Goal: Transaction & Acquisition: Book appointment/travel/reservation

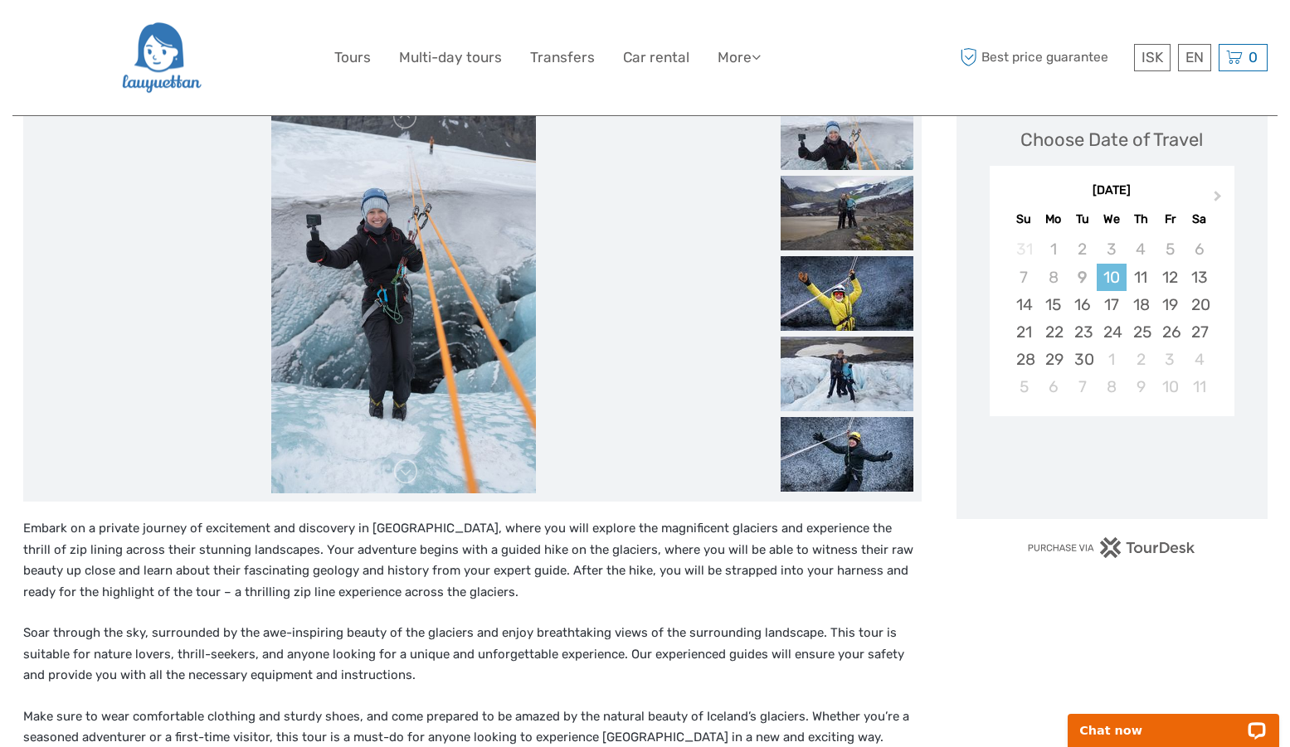
scroll to position [247, 0]
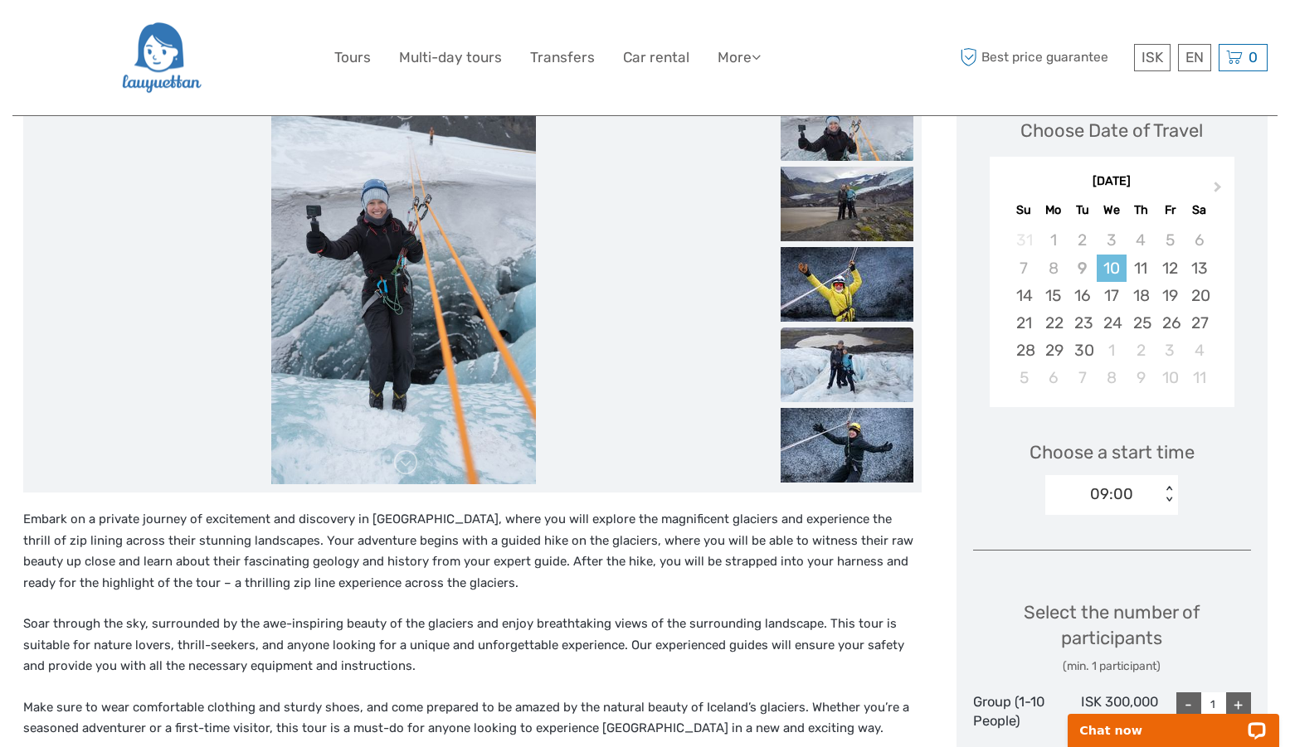
click at [808, 391] on img at bounding box center [846, 365] width 133 height 75
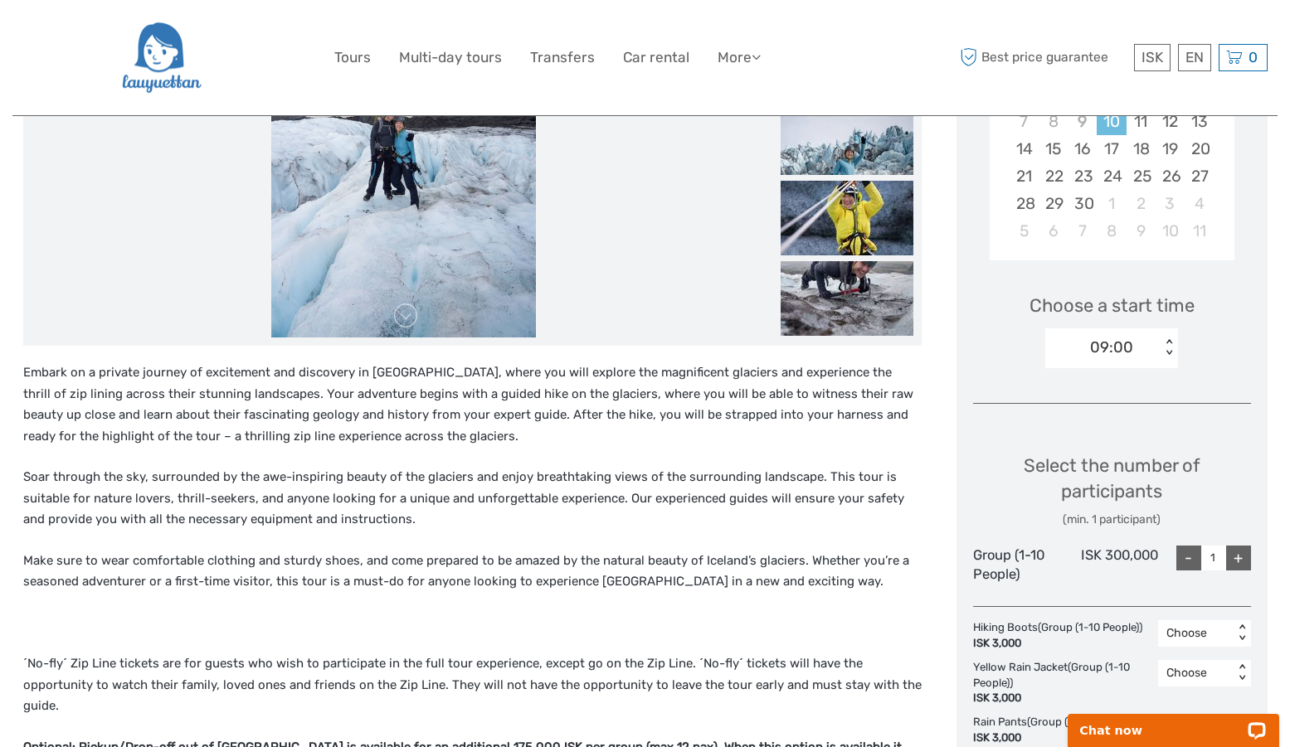
scroll to position [489, 0]
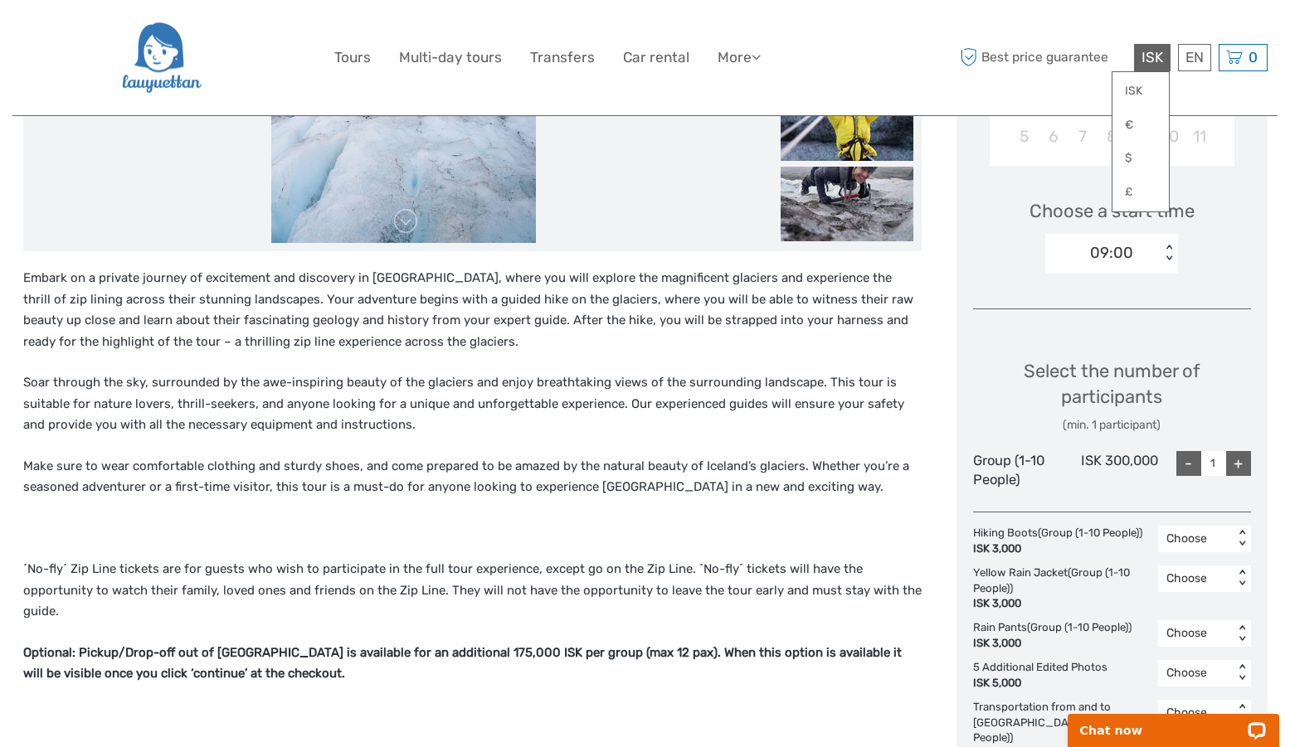
click at [1149, 61] on span "ISK" at bounding box center [1152, 57] width 22 height 17
click at [1145, 155] on link "$" at bounding box center [1140, 158] width 56 height 30
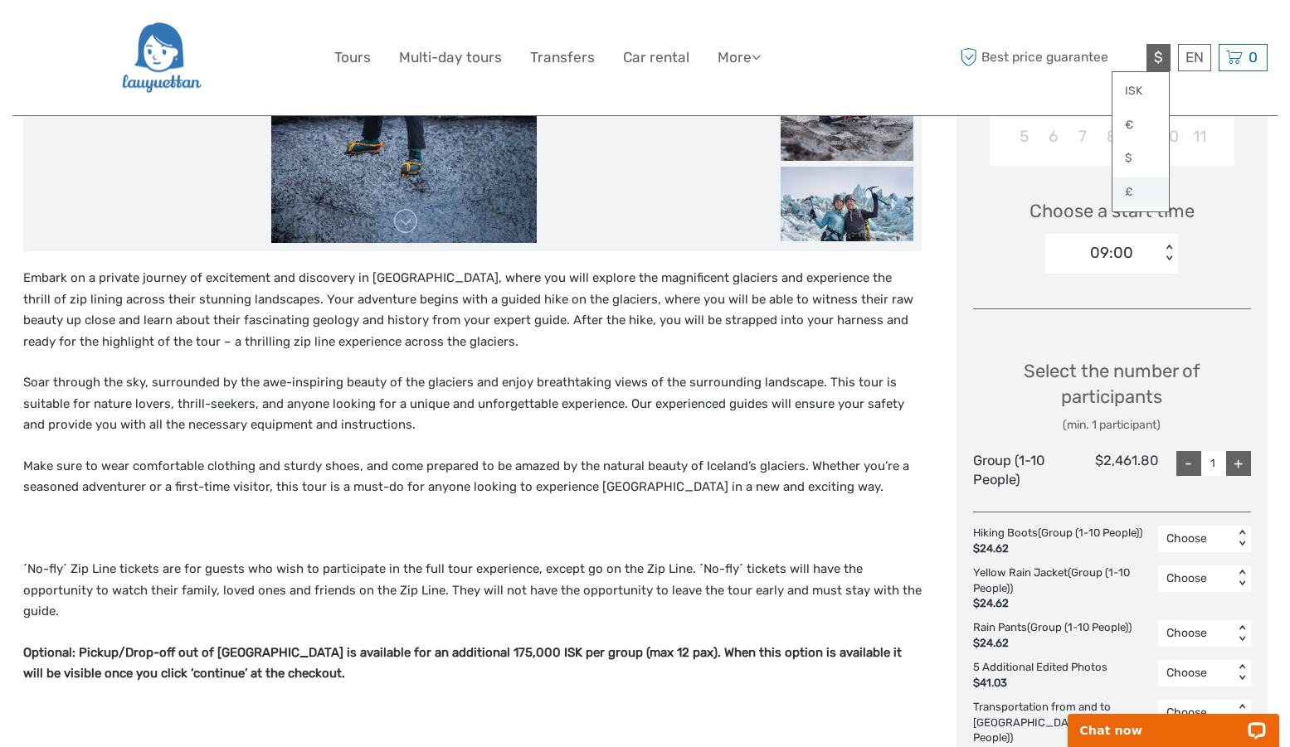
click at [1153, 196] on link "£" at bounding box center [1140, 192] width 56 height 30
click at [1135, 125] on link "€" at bounding box center [1140, 125] width 56 height 30
click at [1142, 159] on link "$" at bounding box center [1140, 158] width 56 height 30
click at [1140, 95] on link "ISK" at bounding box center [1140, 91] width 56 height 30
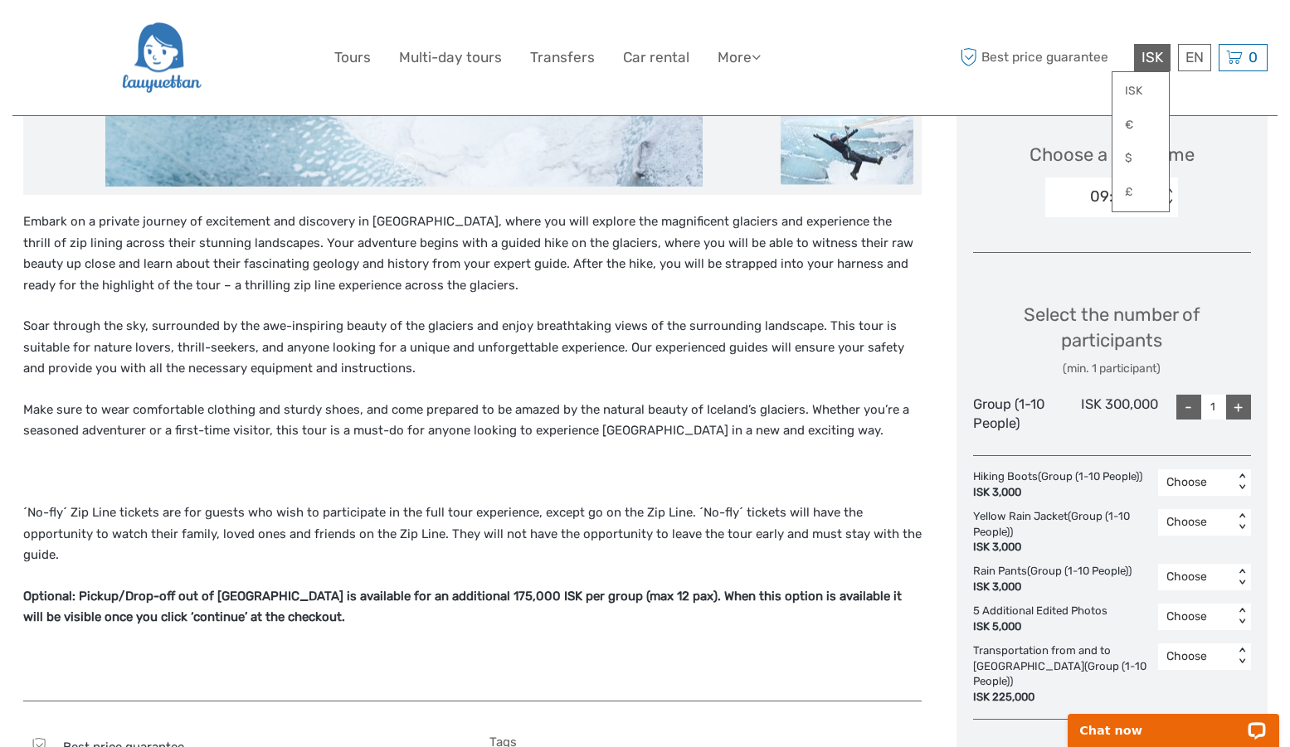
scroll to position [534, 0]
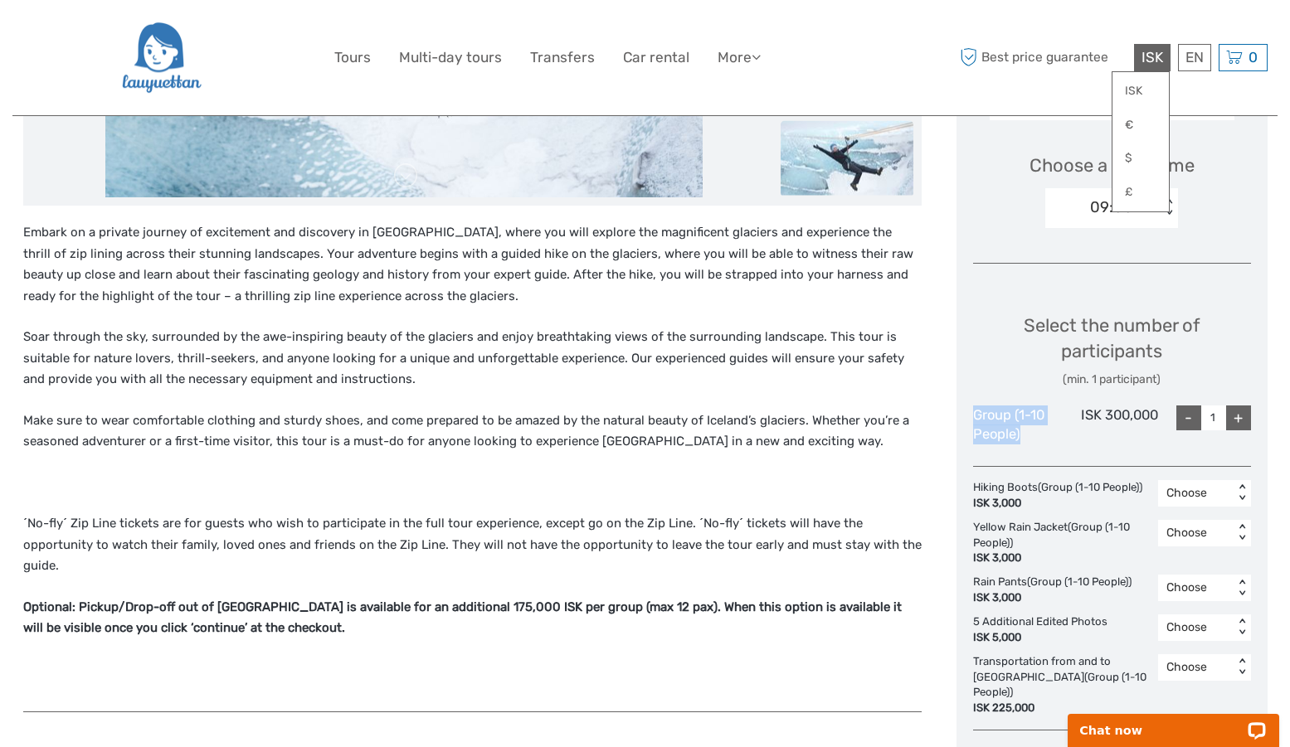
drag, startPoint x: 1027, startPoint y: 437, endPoint x: 970, endPoint y: 415, distance: 61.5
click at [970, 415] on div "Choose Date of Travel Next Month [DATE] Su Mo Tu We Th Fr Sa 31 1 2 3 4 5 6 7 8…" at bounding box center [1111, 351] width 311 height 1121
click at [1184, 442] on div "- 1 +" at bounding box center [1204, 425] width 93 height 39
click at [1233, 423] on div "+" at bounding box center [1238, 418] width 25 height 25
type input "2"
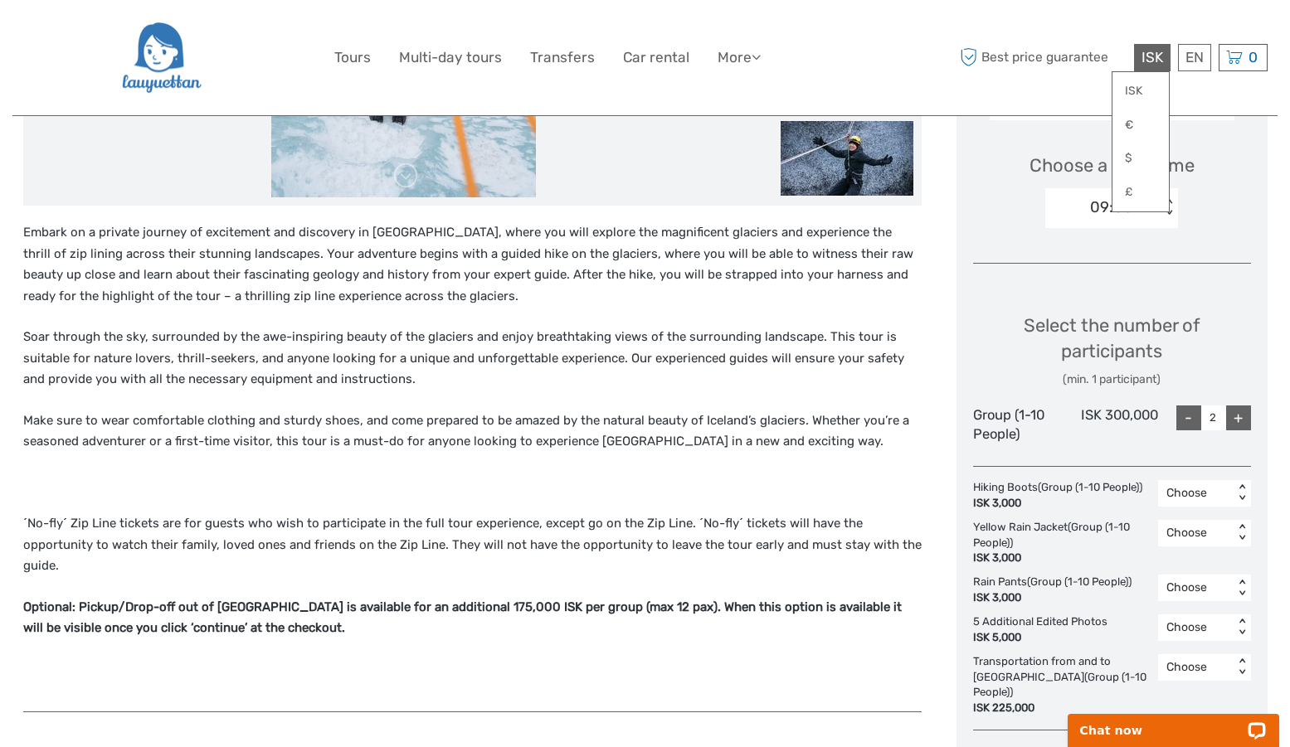
click at [1239, 417] on div "+" at bounding box center [1238, 418] width 25 height 25
click at [1208, 450] on div "Select the number of participants (min. 1 participant) Group (1-10 People) ISK …" at bounding box center [1112, 371] width 278 height 163
click at [1237, 421] on div "+" at bounding box center [1238, 418] width 25 height 25
click at [1018, 368] on div "Select the number of participants (min. 1 participant)" at bounding box center [1112, 350] width 278 height 75
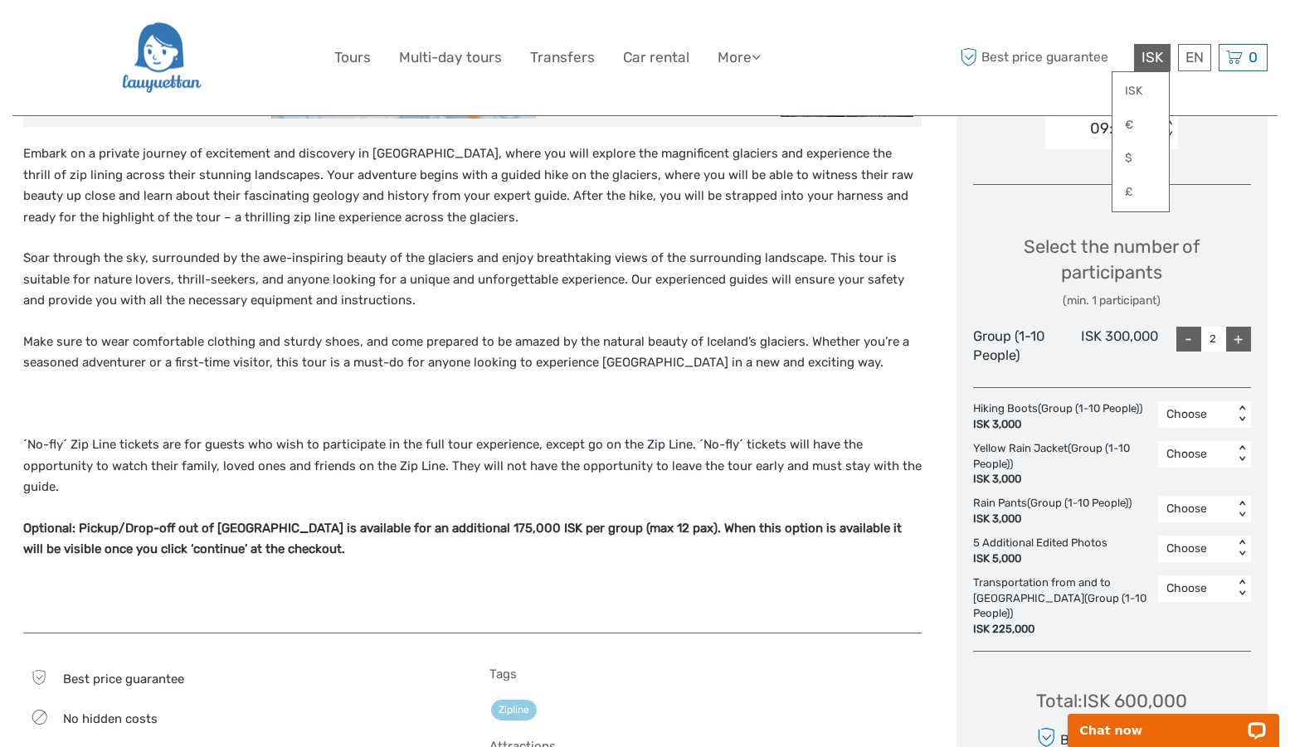
scroll to position [651, 0]
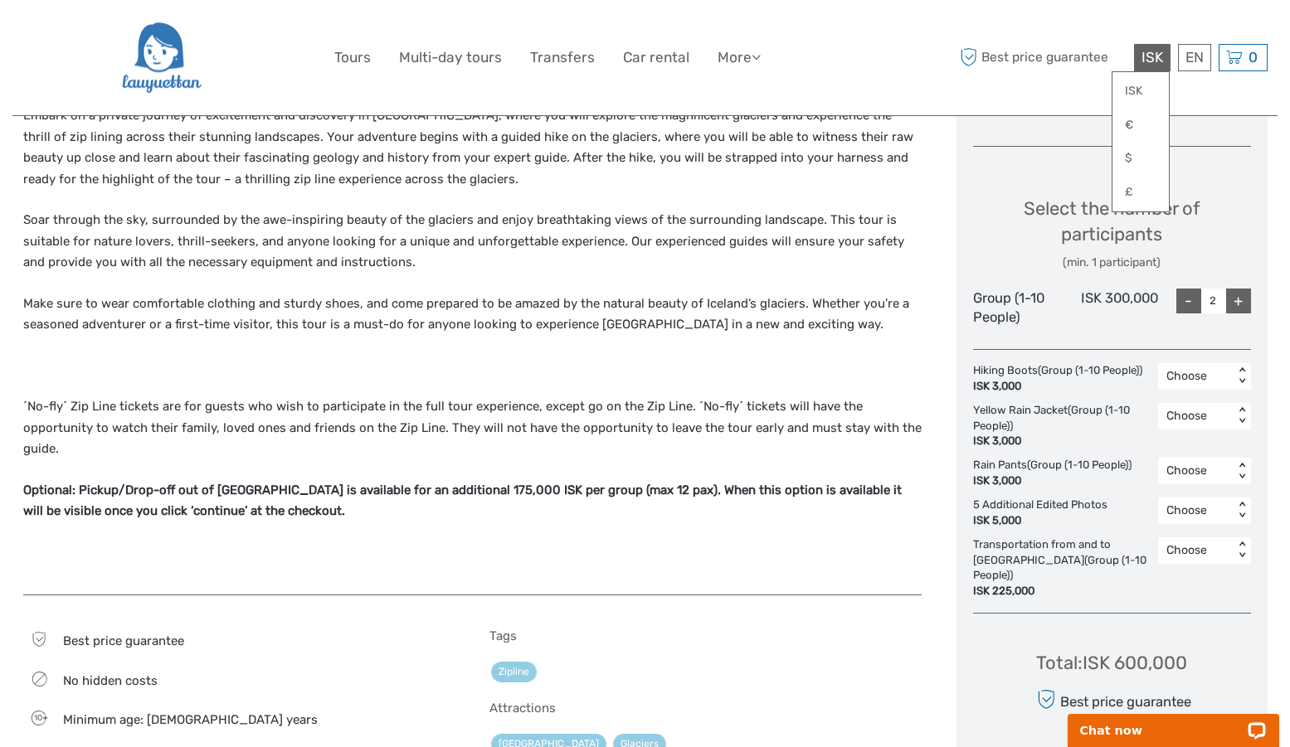
click at [1237, 294] on div "+" at bounding box center [1238, 301] width 25 height 25
click at [1085, 272] on div "Select the number of participants (min. 1 participant) Group (1-10 People) ISK …" at bounding box center [1112, 254] width 278 height 163
click at [1155, 64] on span "ISK" at bounding box center [1152, 57] width 22 height 17
click at [1134, 100] on link "ISK" at bounding box center [1140, 91] width 56 height 30
click at [1043, 213] on div "Select the number of participants (min. 1 participant)" at bounding box center [1112, 233] width 278 height 75
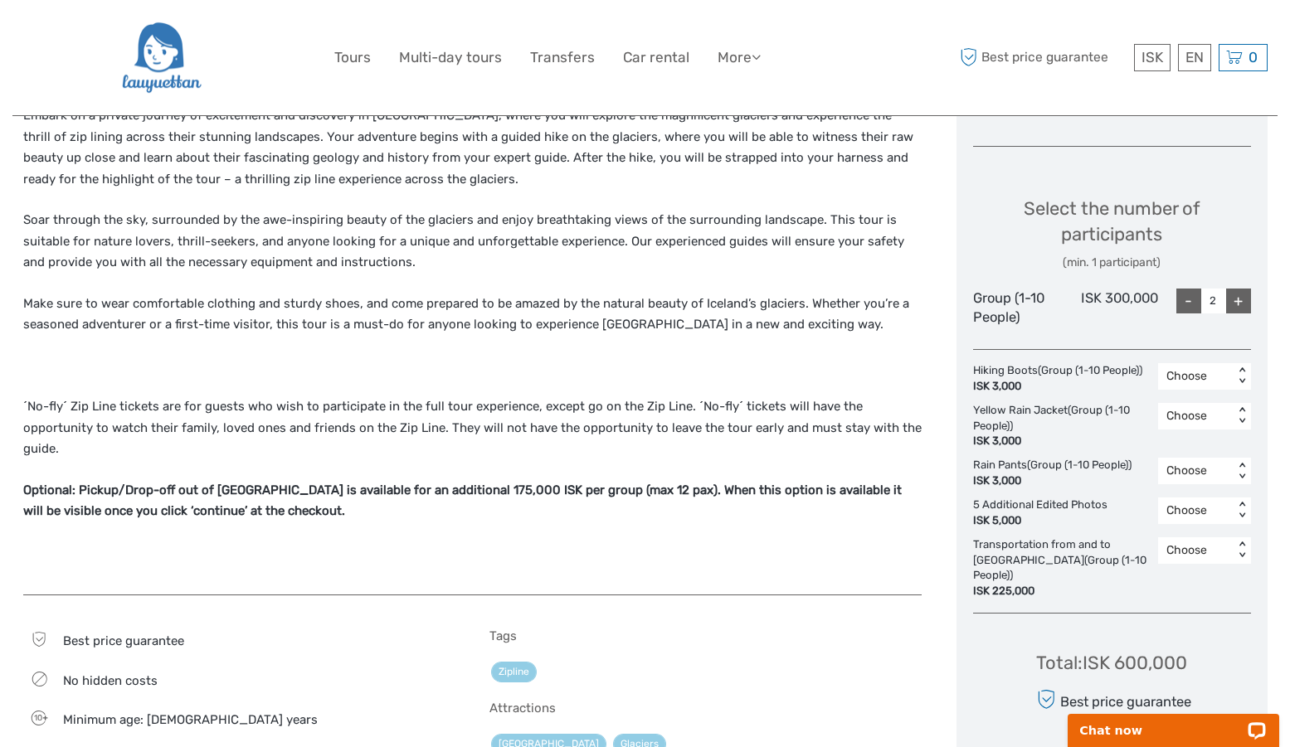
click at [1237, 297] on div "+" at bounding box center [1238, 301] width 25 height 25
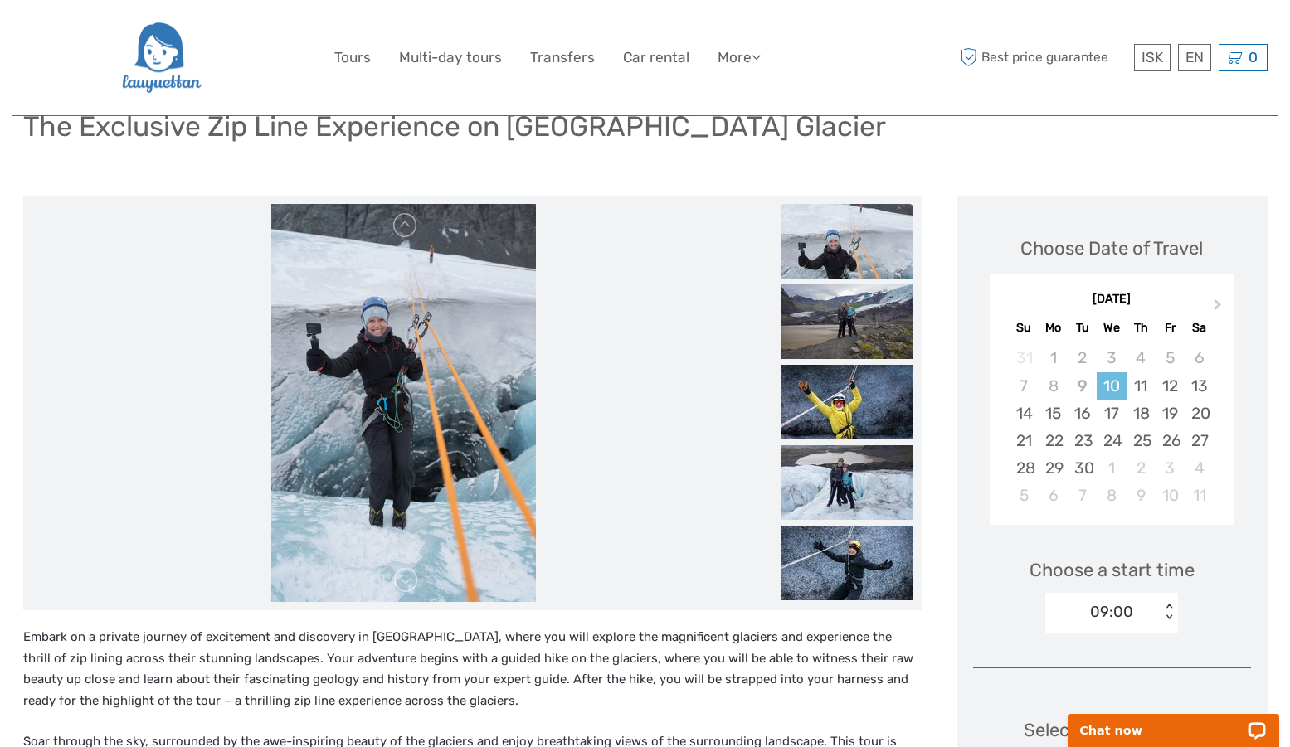
scroll to position [130, 0]
click at [1218, 304] on span "Next Month" at bounding box center [1218, 307] width 0 height 24
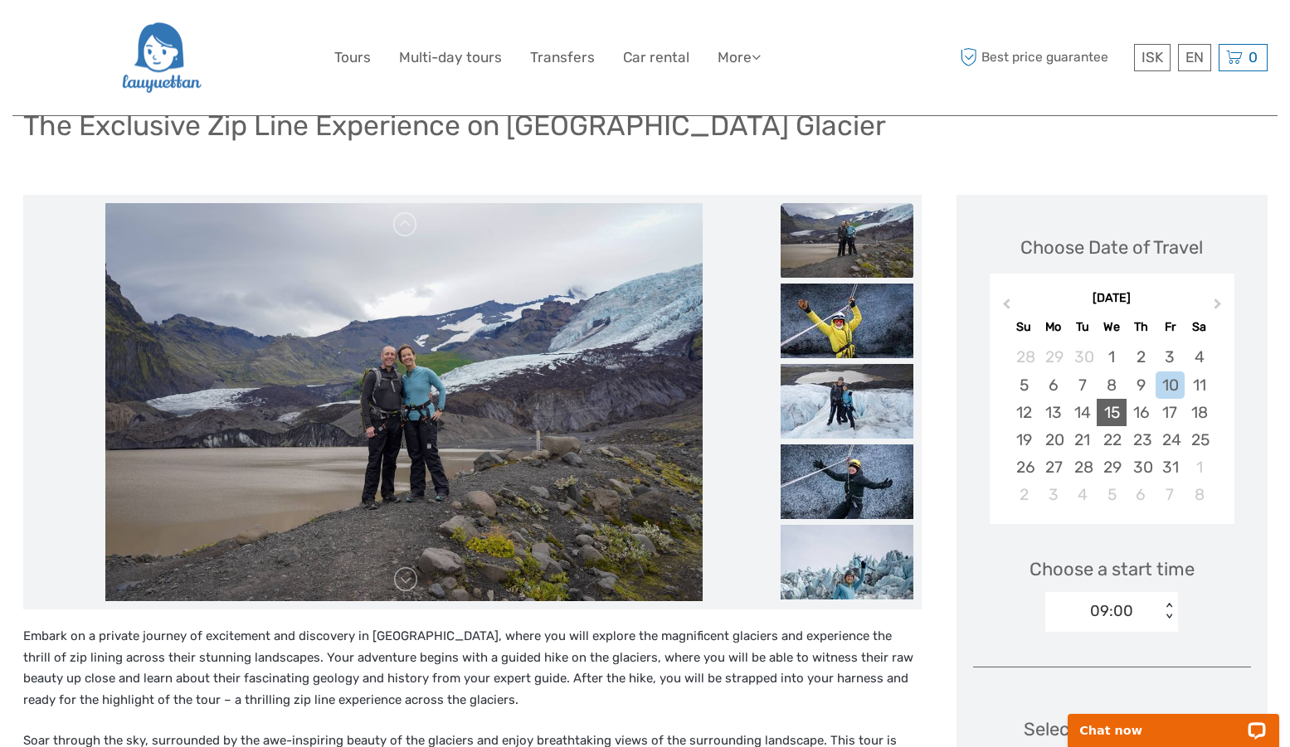
click at [1116, 414] on div "15" at bounding box center [1110, 412] width 29 height 27
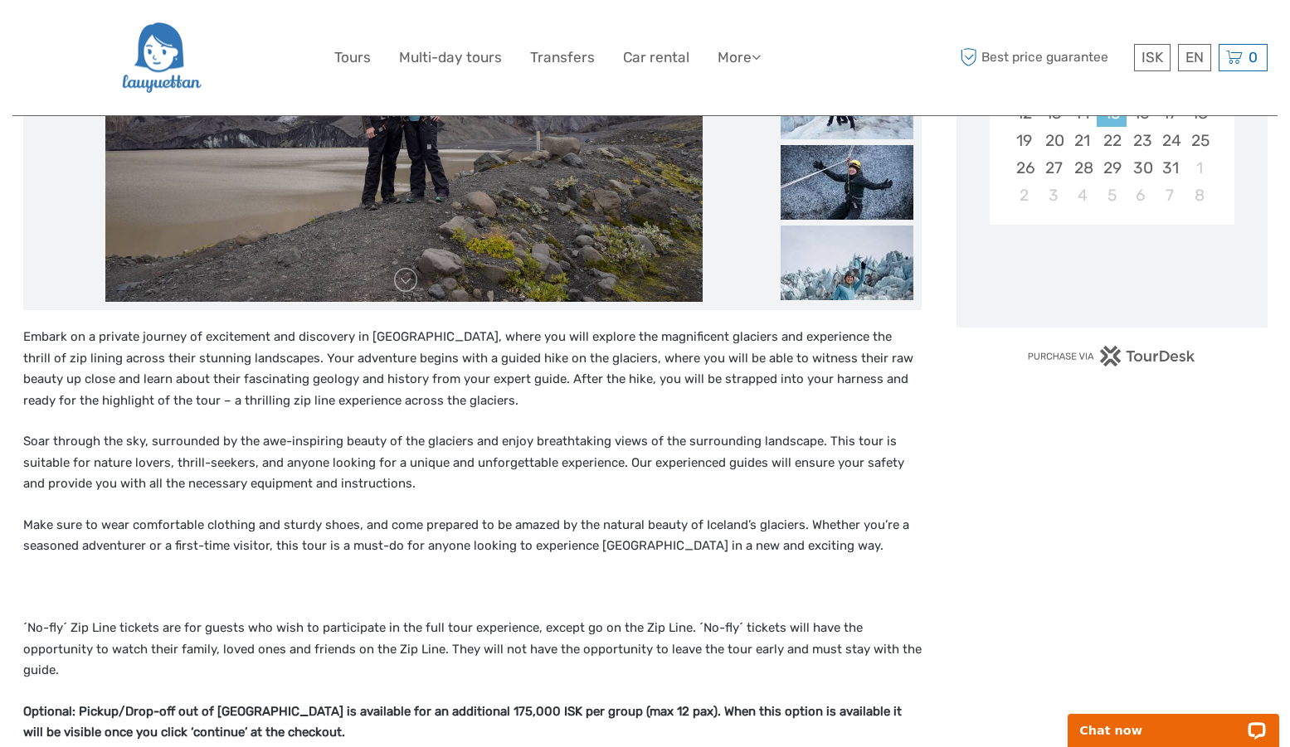
scroll to position [437, 0]
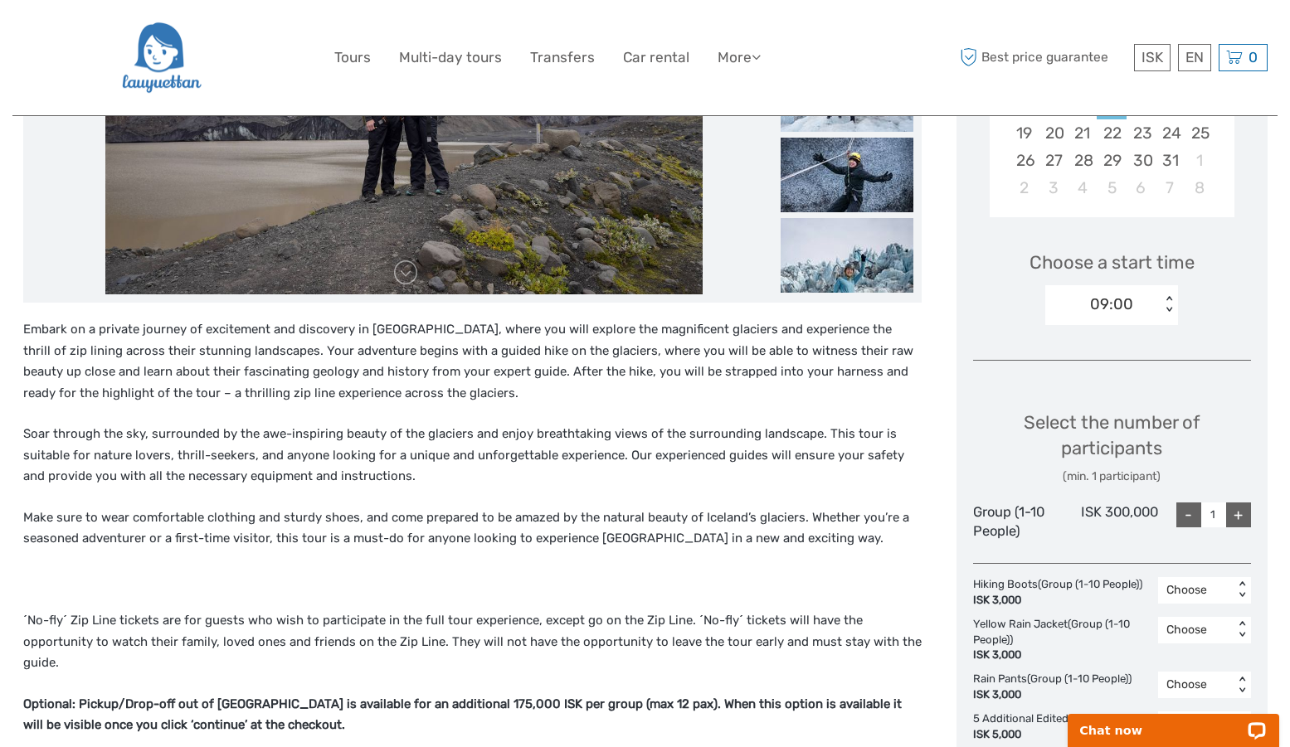
click at [1232, 513] on div "+" at bounding box center [1238, 515] width 25 height 25
click at [1236, 550] on div "Choose Date of Travel October 2025 Previous Month Next Month October 2025 Su Mo…" at bounding box center [1111, 448] width 311 height 1121
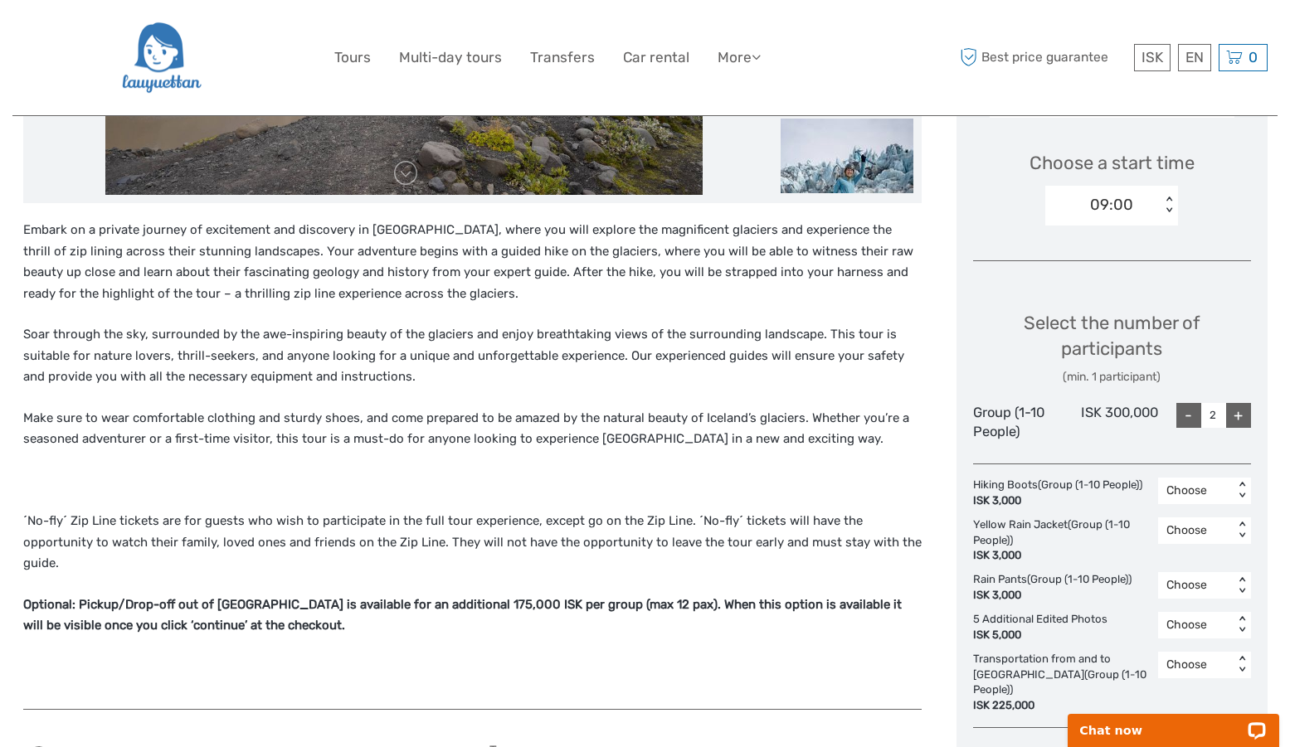
scroll to position [561, 0]
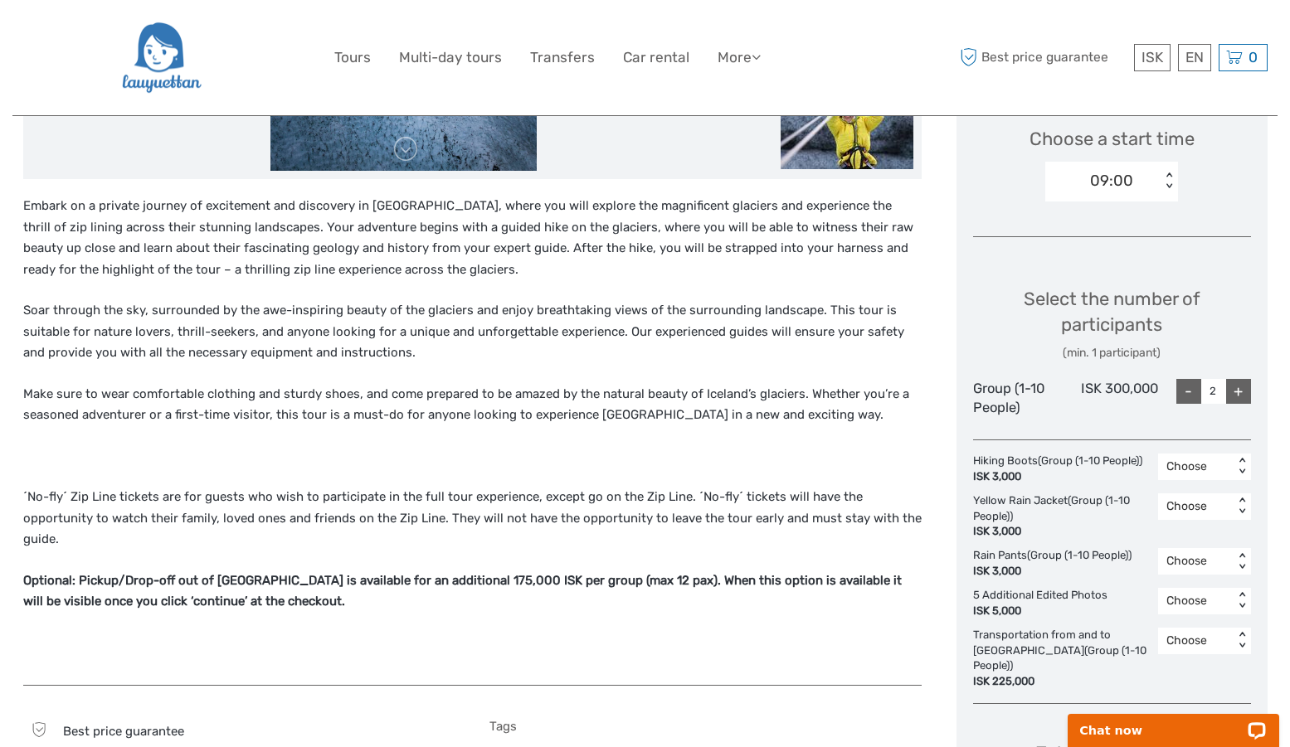
click at [1239, 388] on div "+" at bounding box center [1238, 391] width 25 height 25
click at [1242, 388] on div "+" at bounding box center [1238, 391] width 25 height 25
click at [1163, 417] on div "- 2 +" at bounding box center [1204, 398] width 93 height 39
click at [1132, 424] on div "Select the number of participants (min. 1 participant) Group (1-10 People) ISK …" at bounding box center [1112, 345] width 278 height 163
click at [1143, 379] on div "ISK 300,000" at bounding box center [1111, 398] width 93 height 39
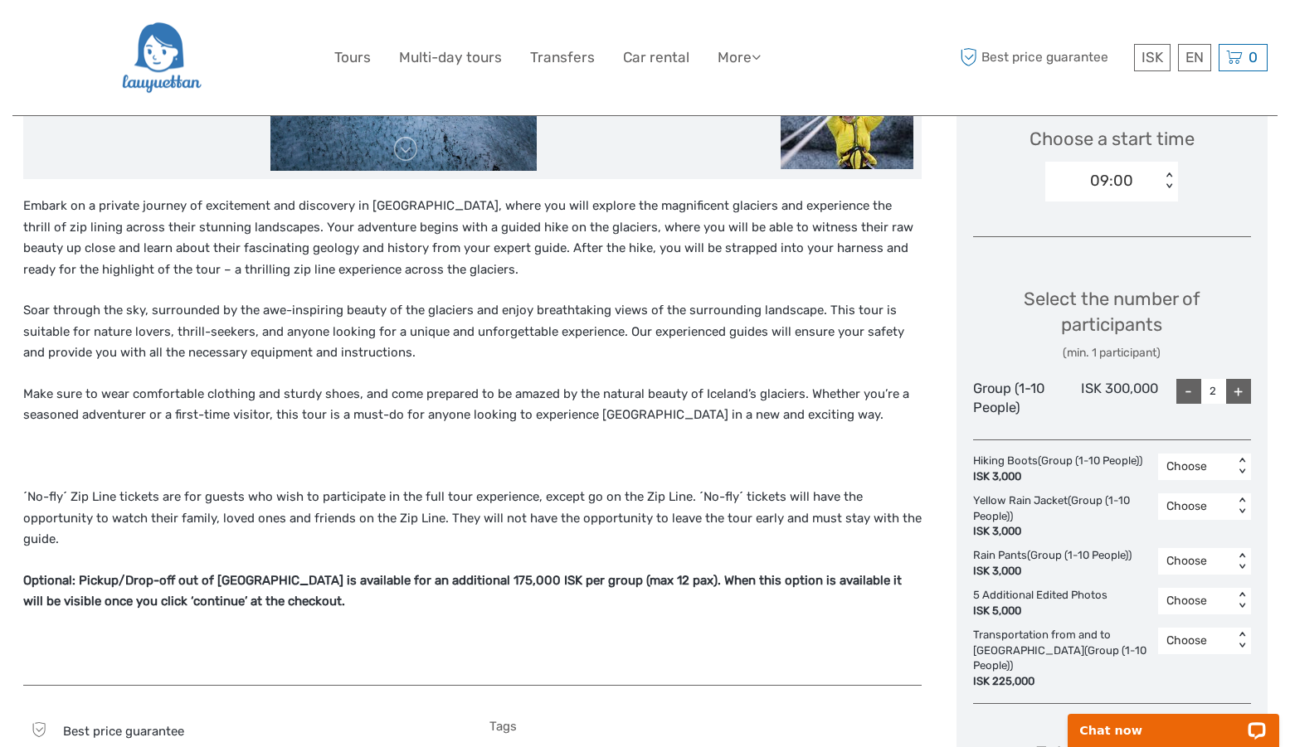
click at [1236, 387] on div "+" at bounding box center [1238, 391] width 25 height 25
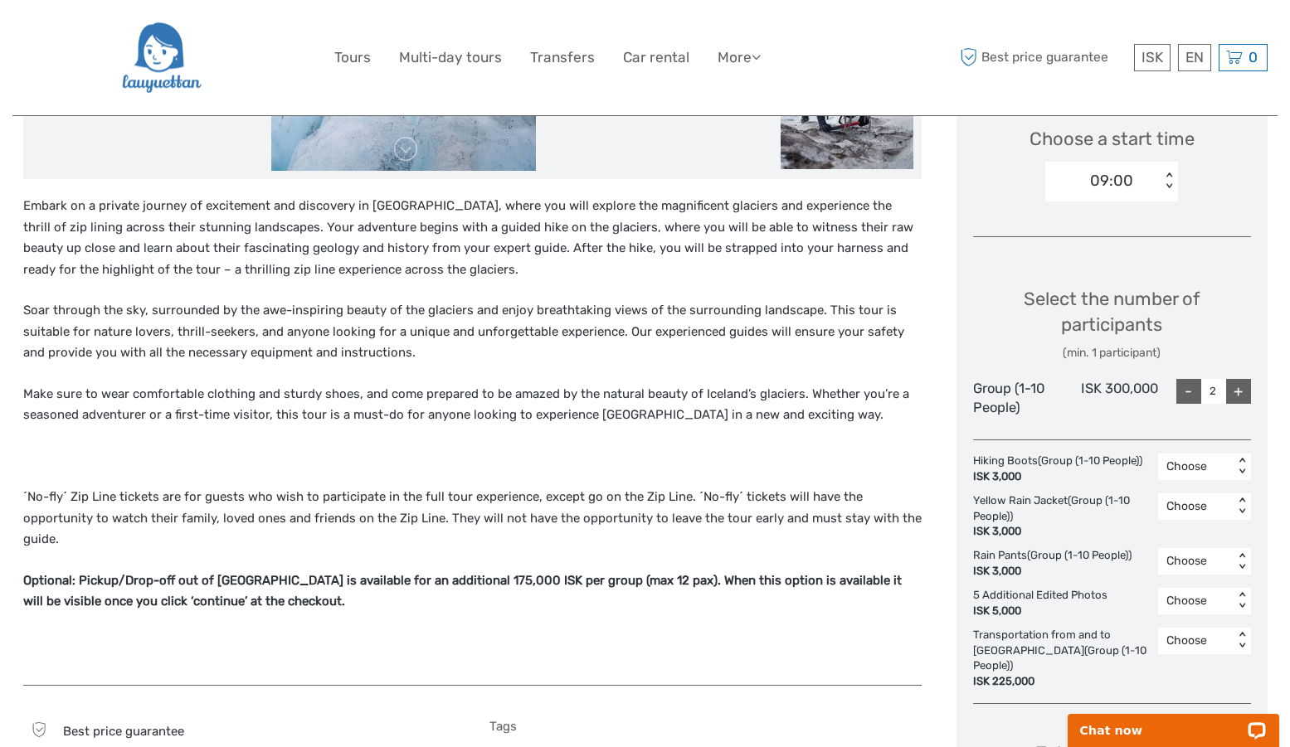
click at [1187, 390] on div "-" at bounding box center [1188, 391] width 25 height 25
click at [1243, 390] on div "+" at bounding box center [1238, 391] width 25 height 25
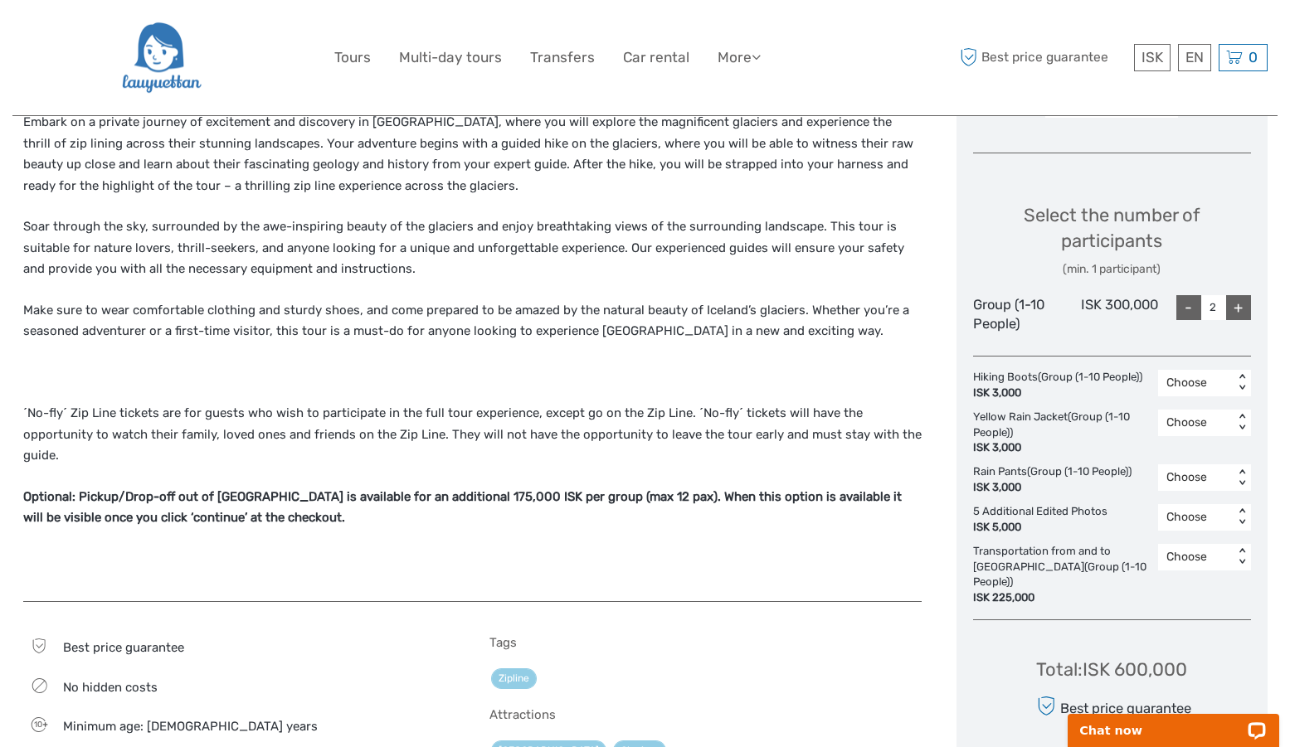
scroll to position [662, 0]
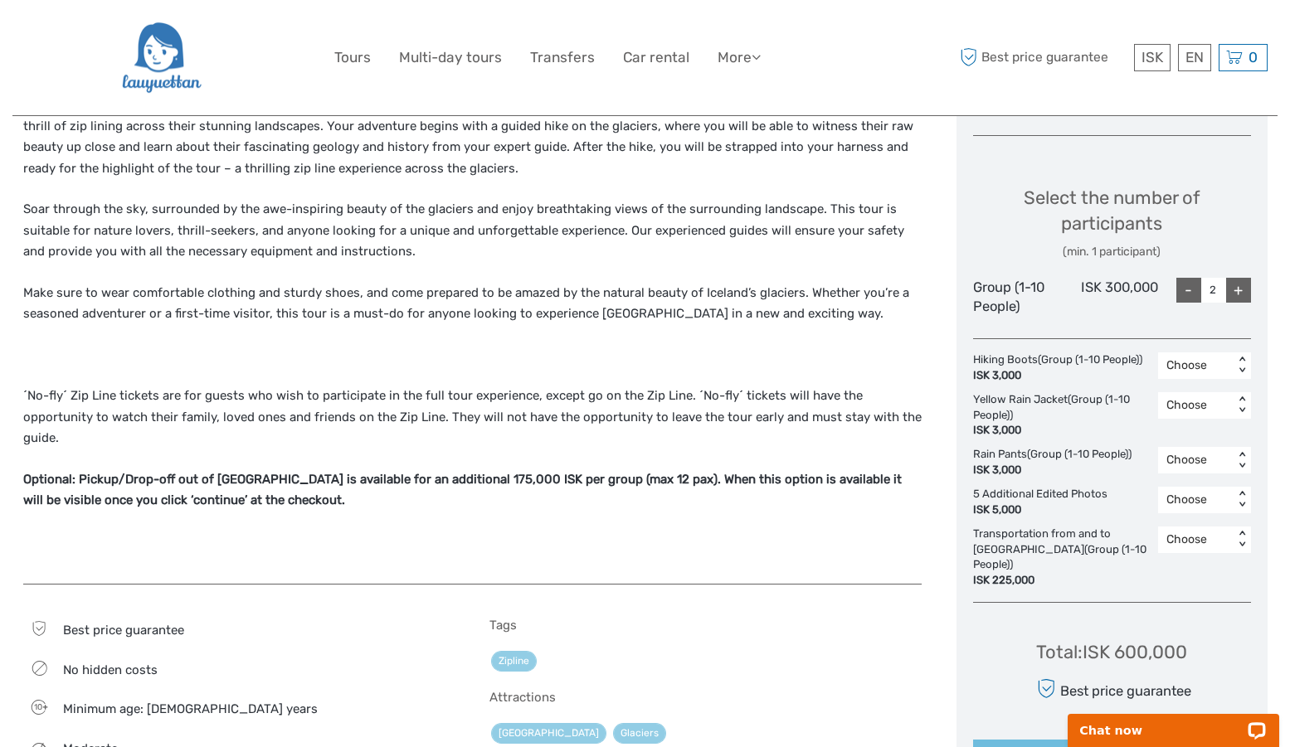
click at [1234, 295] on div "+" at bounding box center [1238, 290] width 25 height 25
click at [1235, 368] on div "< >" at bounding box center [1241, 365] width 14 height 17
click at [1238, 363] on div "< >" at bounding box center [1241, 365] width 14 height 17
click at [1055, 398] on div "Yellow Rain Jacket (Group (1-10 People)) ISK 3,000" at bounding box center [1065, 415] width 185 height 47
click at [1242, 289] on div "+" at bounding box center [1238, 290] width 25 height 25
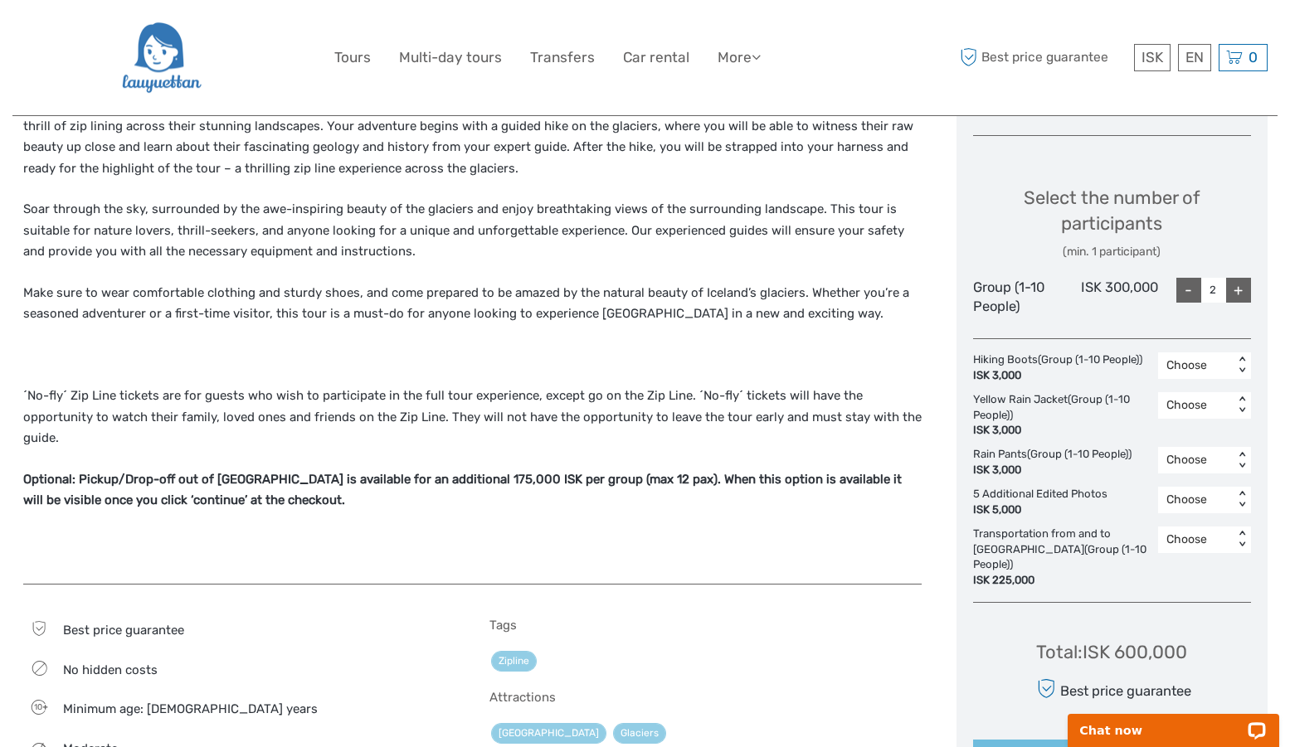
click at [1189, 286] on div "-" at bounding box center [1188, 290] width 25 height 25
click at [1239, 295] on div "+" at bounding box center [1238, 290] width 25 height 25
type input "2"
click at [1239, 295] on div "+" at bounding box center [1238, 290] width 25 height 25
click at [1029, 369] on div "ISK 3,000" at bounding box center [1057, 376] width 169 height 16
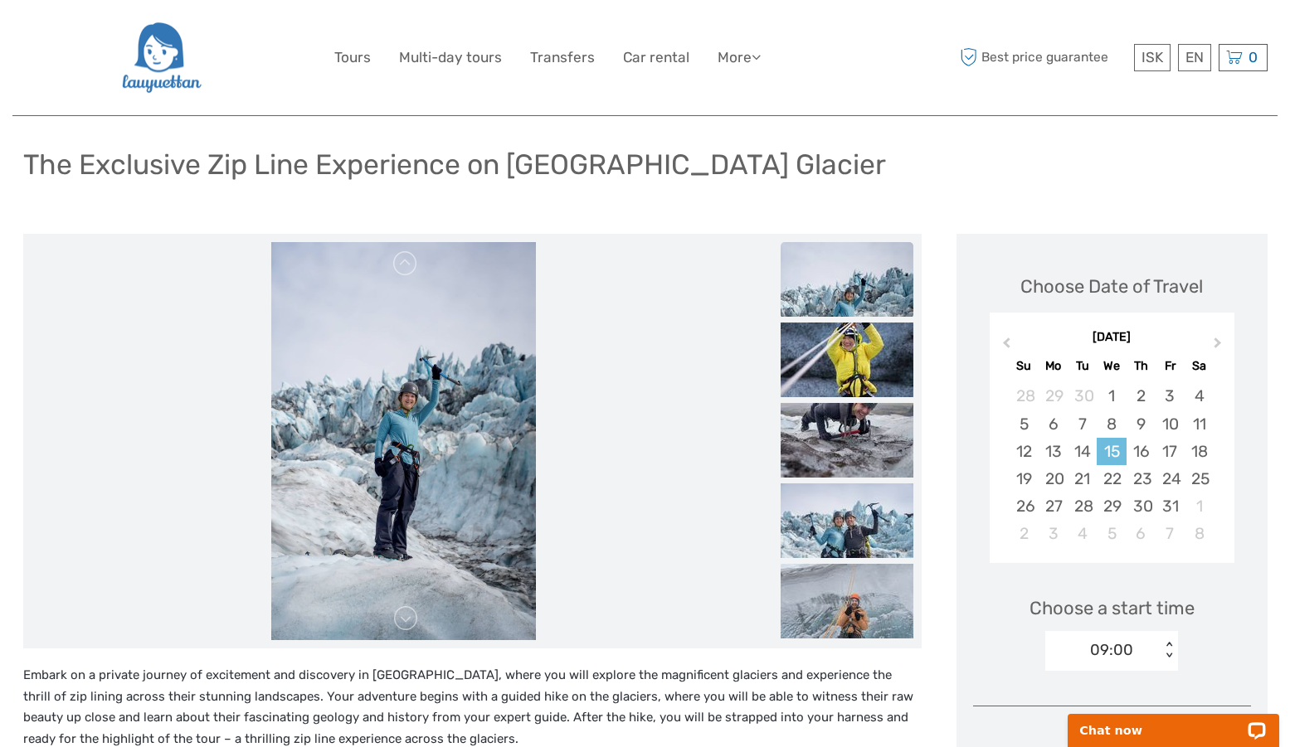
scroll to position [147, 0]
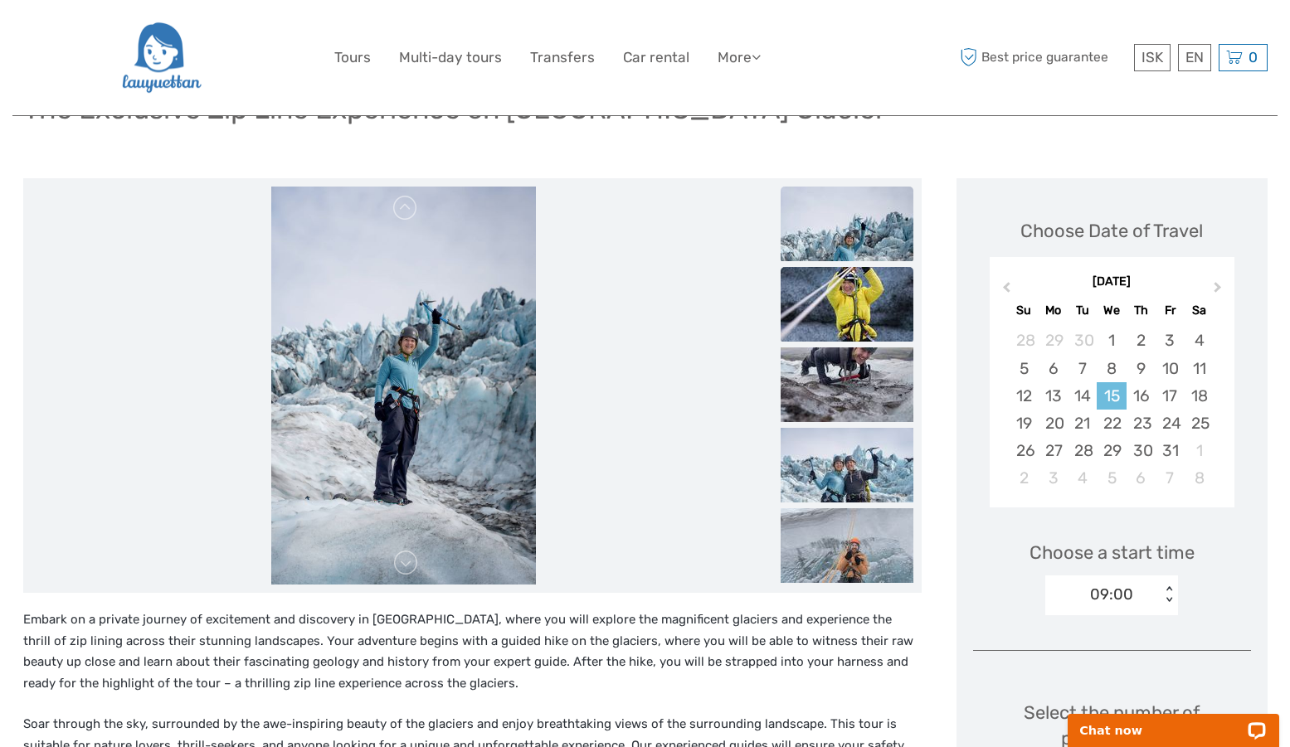
click at [851, 296] on img at bounding box center [846, 304] width 133 height 75
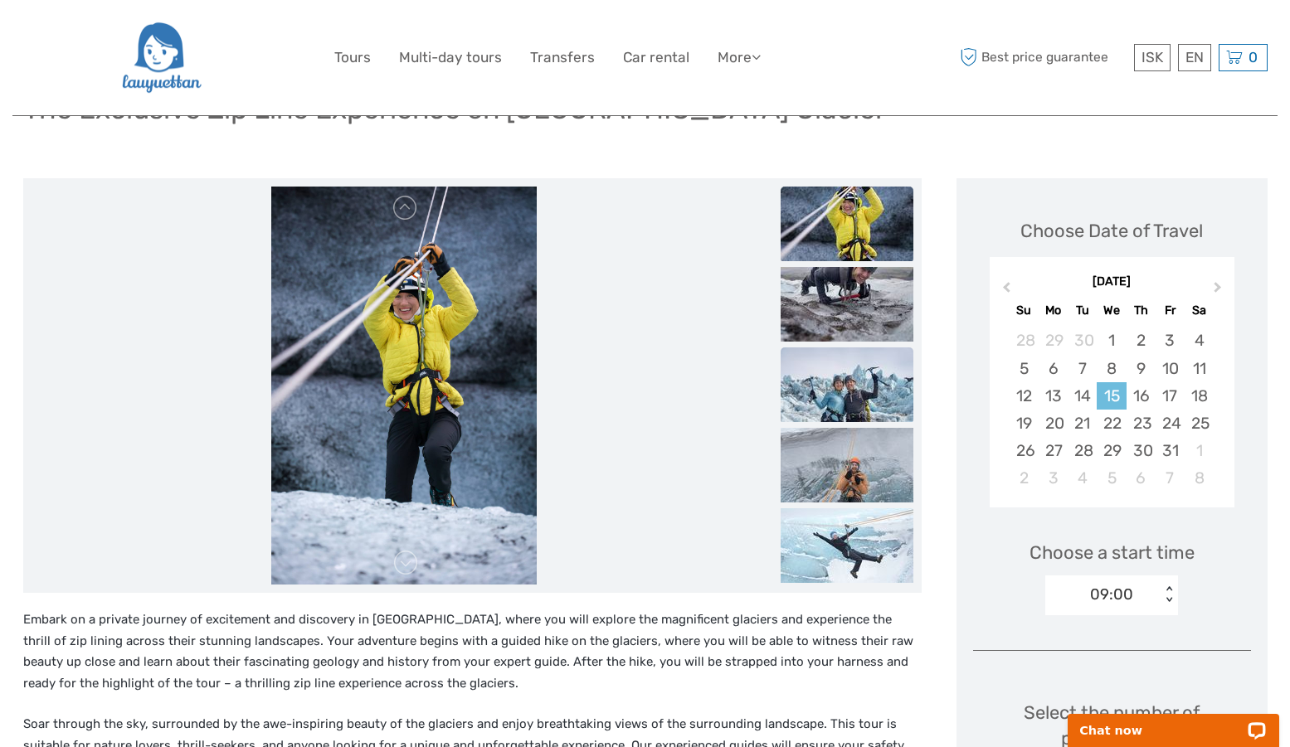
click at [859, 391] on img at bounding box center [846, 385] width 133 height 75
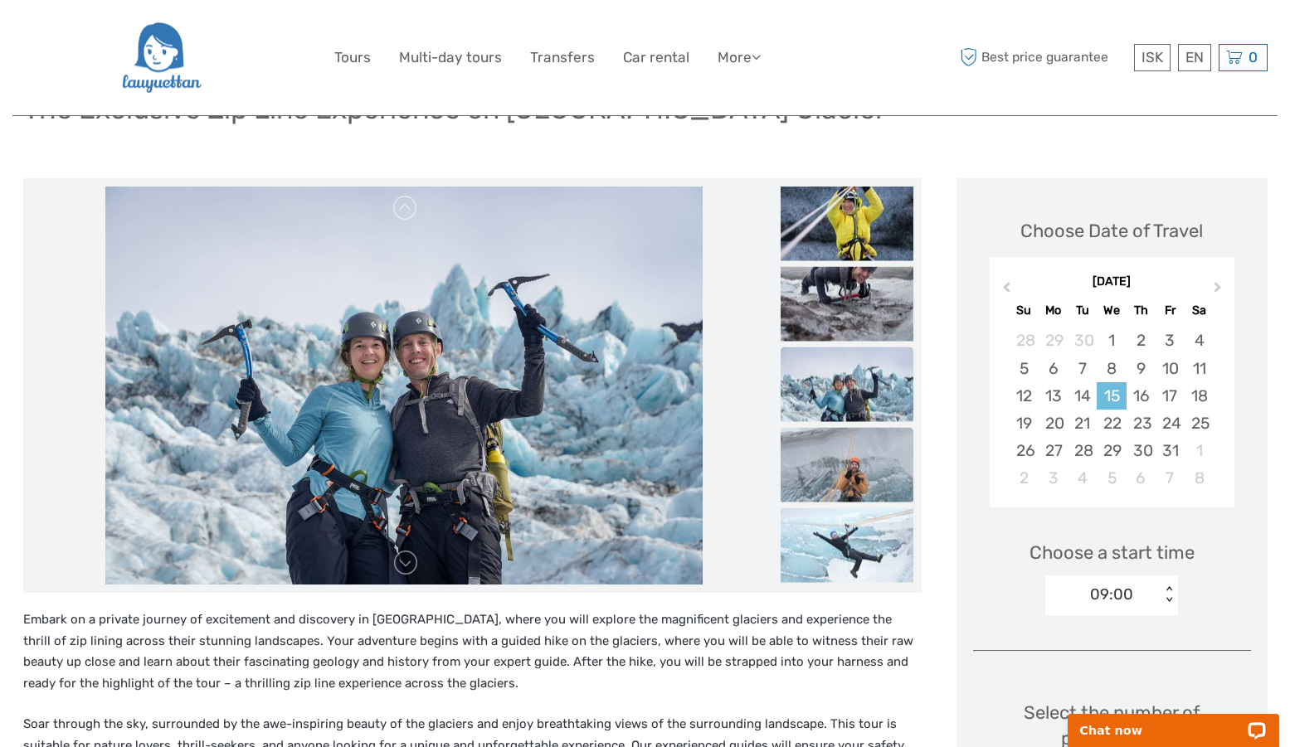
click at [851, 474] on img at bounding box center [846, 465] width 133 height 75
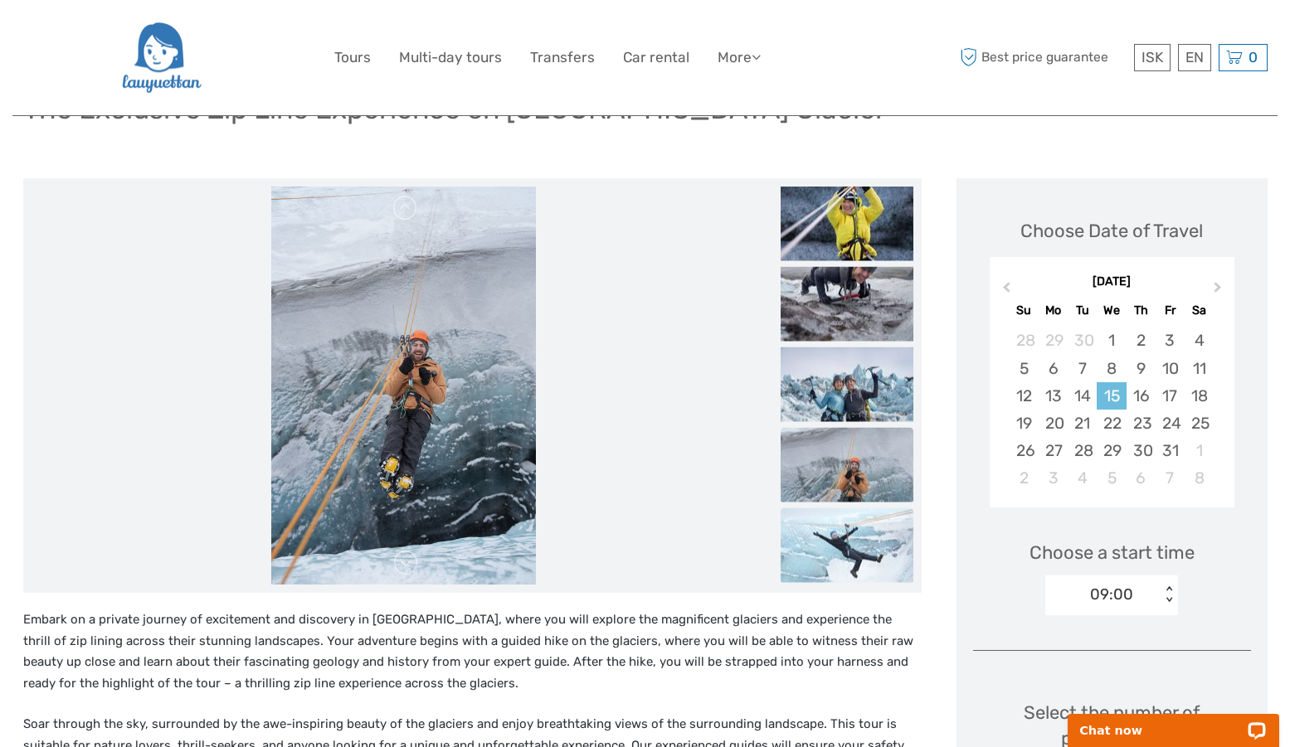
click at [853, 542] on img at bounding box center [846, 545] width 133 height 75
